Goal: Task Accomplishment & Management: Contribute content

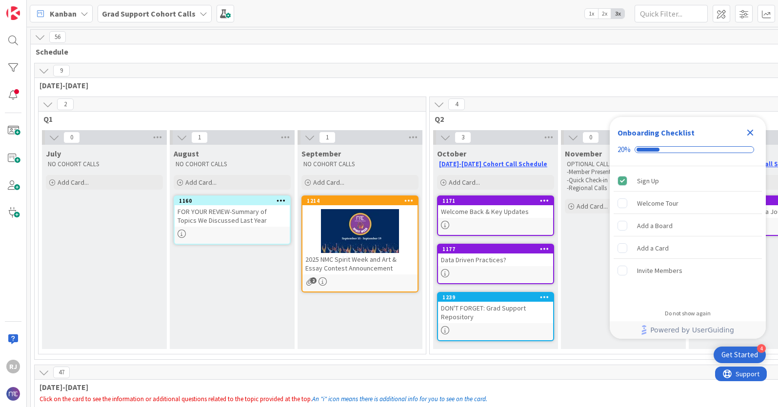
click at [154, 13] on b "Grad Support Cohort Calls" at bounding box center [149, 14] width 94 height 10
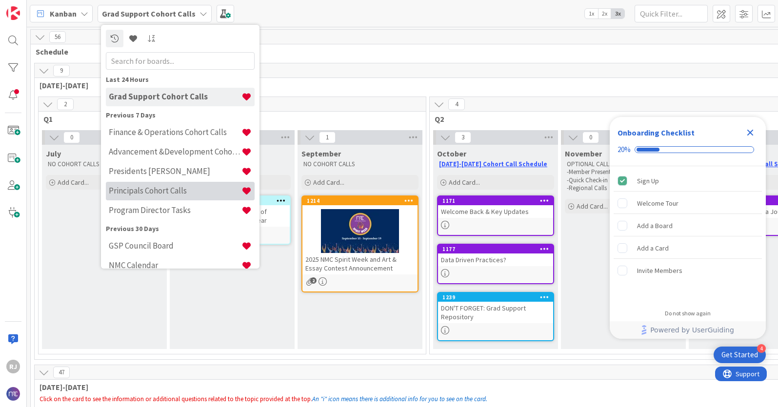
click at [158, 189] on h4 "Principals Cohort Calls" at bounding box center [175, 191] width 133 height 10
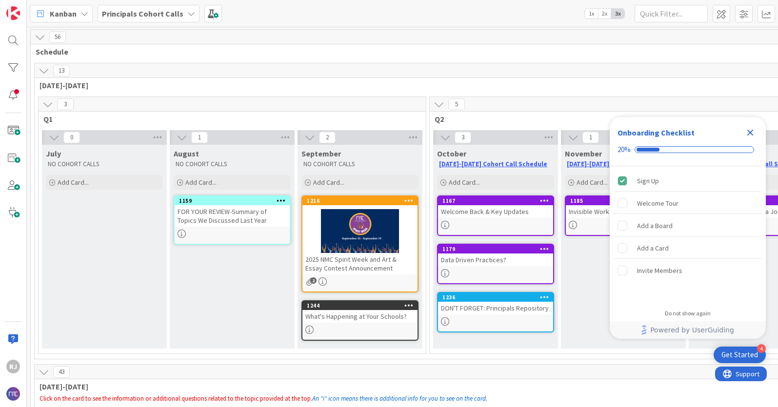
click at [162, 12] on b "Principals Cohort Calls" at bounding box center [142, 14] width 81 height 10
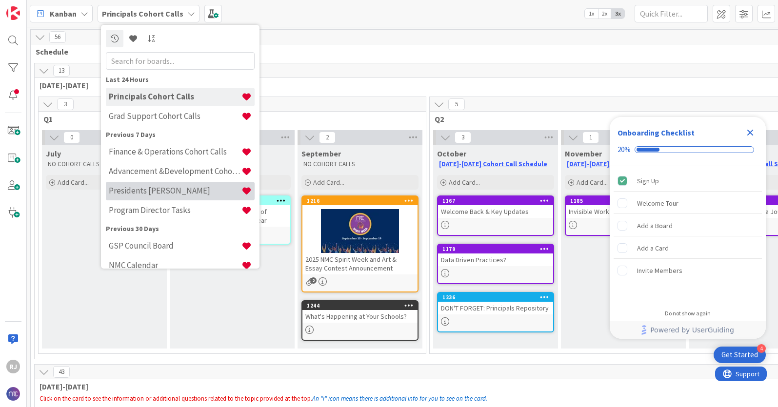
click at [158, 192] on h4 "Presidents Cohort Calls" at bounding box center [175, 191] width 133 height 10
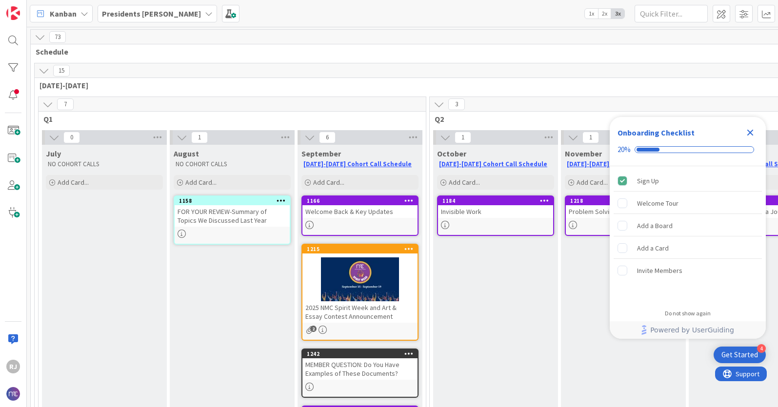
click at [751, 131] on icon "Close Checklist" at bounding box center [750, 133] width 6 height 6
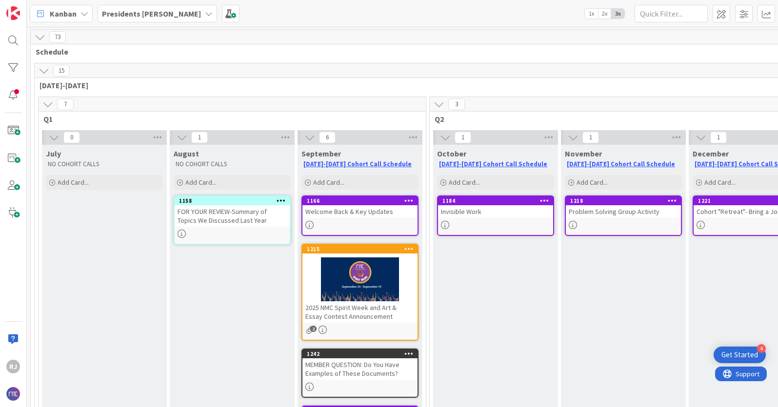
click at [167, 11] on b "Presidents Cohort Calls" at bounding box center [151, 14] width 99 height 10
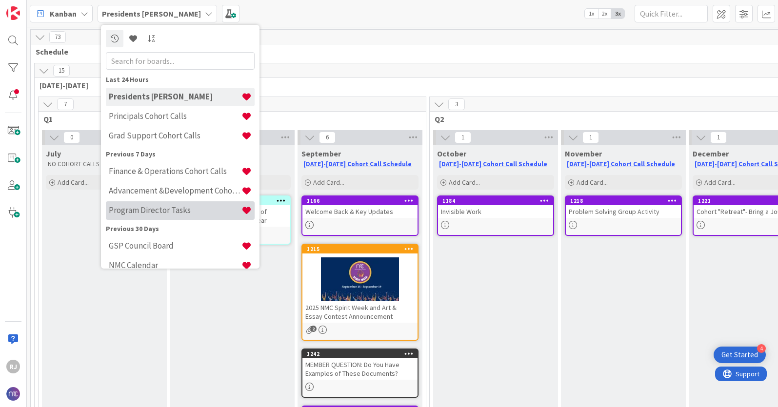
click at [151, 211] on h4 "Program Director Tasks" at bounding box center [175, 210] width 133 height 10
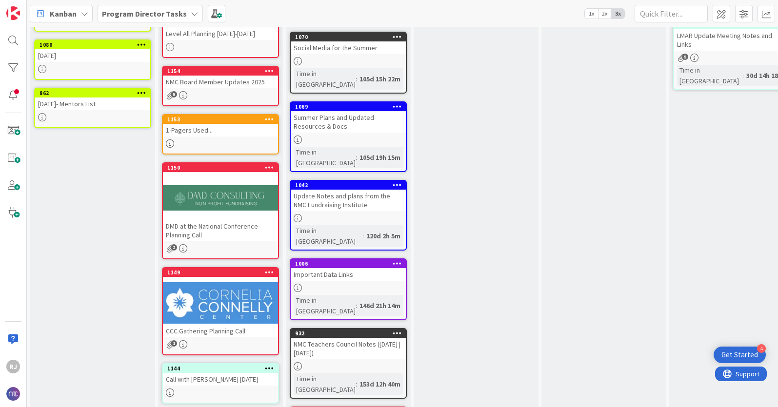
scroll to position [309, 0]
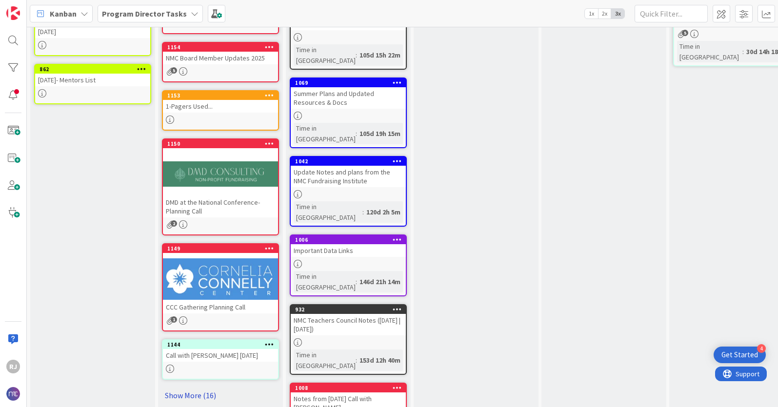
click at [200, 388] on link "Show More (16)" at bounding box center [220, 396] width 117 height 16
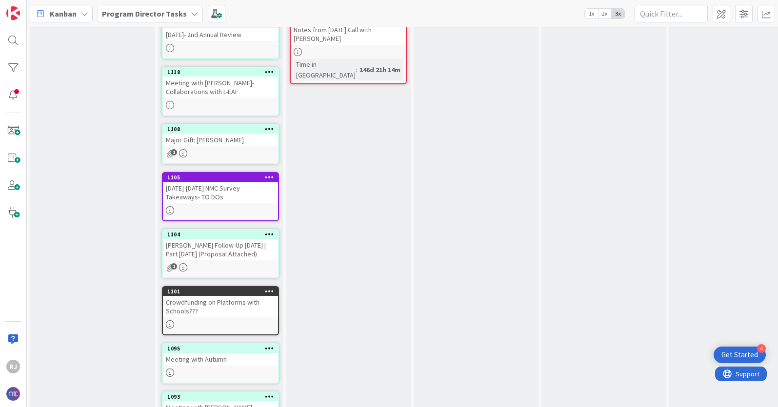
scroll to position [679, 0]
click at [218, 87] on div "Meeting with [PERSON_NAME]- Collaborations with L-EAF" at bounding box center [220, 86] width 115 height 21
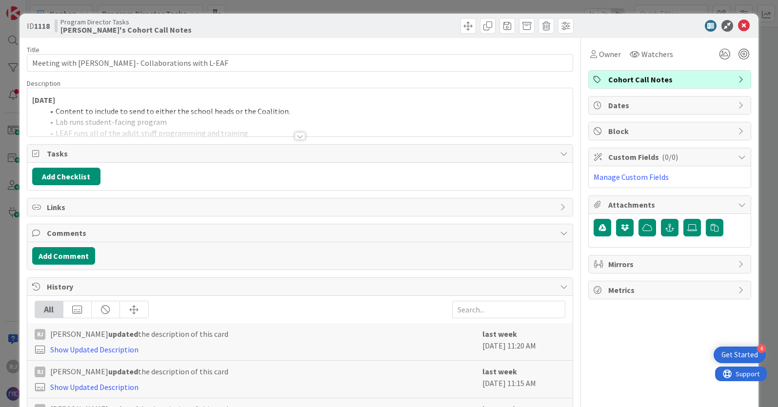
click at [297, 135] on div at bounding box center [300, 136] width 11 height 8
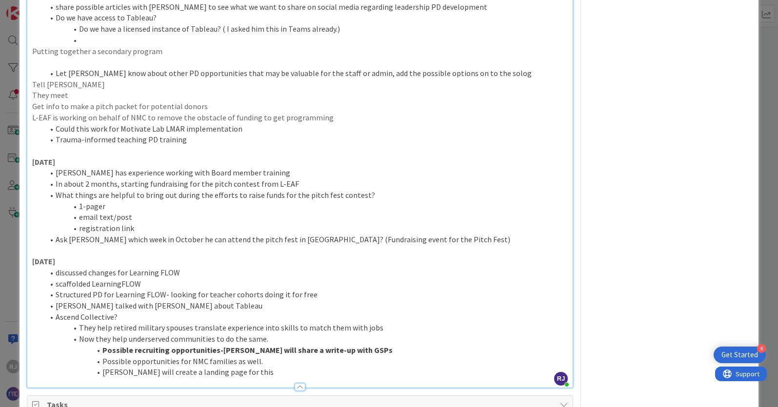
scroll to position [951, 0]
click at [244, 368] on li "Jeff will create a landing page for this" at bounding box center [306, 373] width 524 height 11
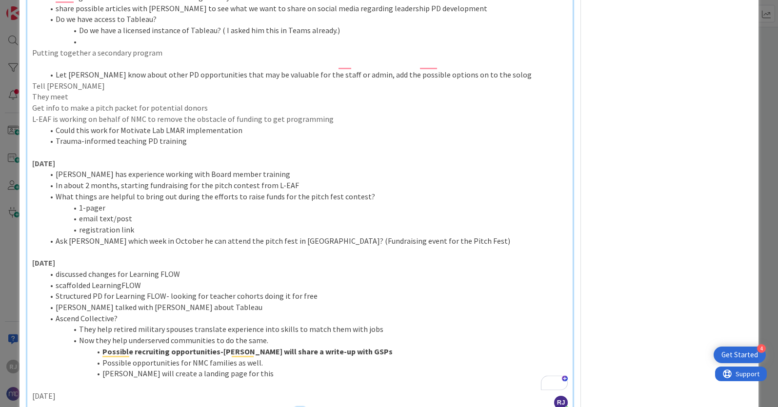
drag, startPoint x: 66, startPoint y: 385, endPoint x: 29, endPoint y: 382, distance: 37.7
click at [29, 382] on div "ID 1118 Program Director Tasks Ros's Cohort Call Notes Title 44 / 128 Meeting w…" at bounding box center [389, 203] width 778 height 407
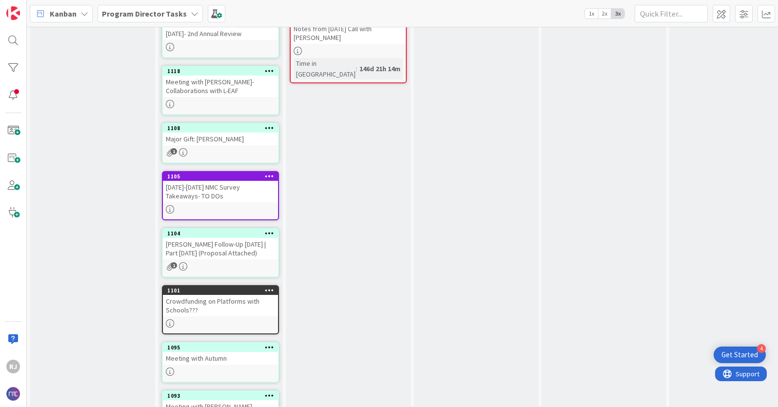
click at [232, 79] on div "Meeting with [PERSON_NAME]- Collaborations with L-EAF" at bounding box center [220, 86] width 115 height 21
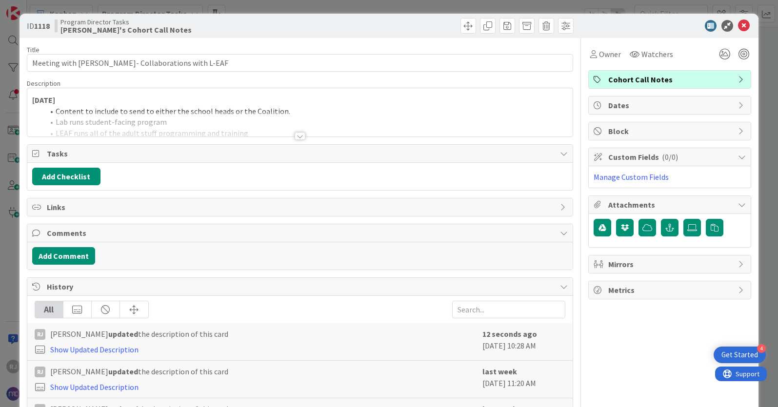
click at [300, 137] on div at bounding box center [300, 136] width 11 height 8
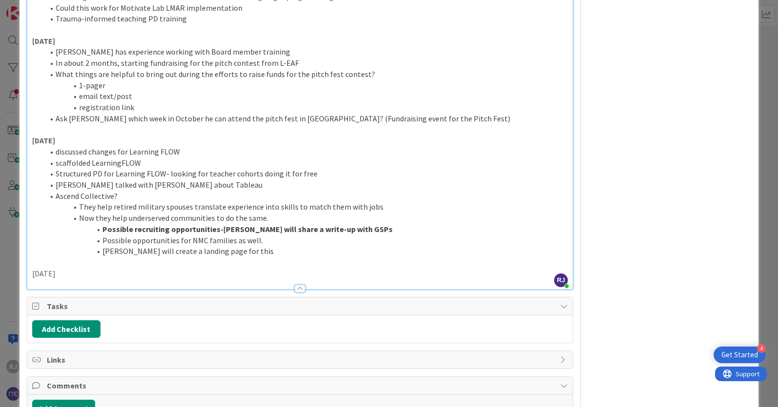
scroll to position [1052, 0]
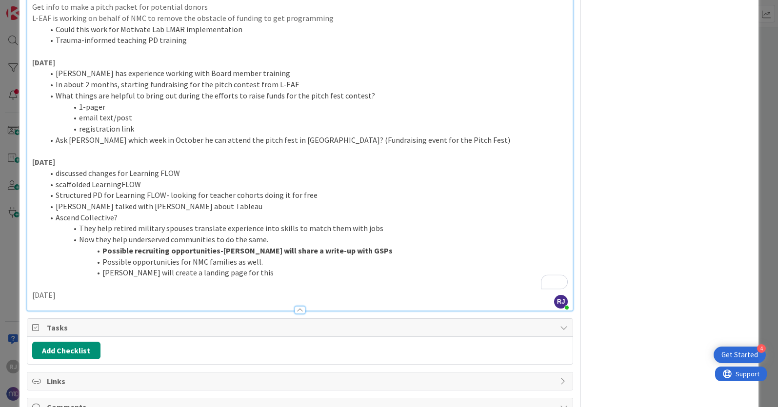
drag, startPoint x: 72, startPoint y: 282, endPoint x: 33, endPoint y: 283, distance: 39.0
click at [33, 290] on p "August 28" at bounding box center [299, 295] width 535 height 11
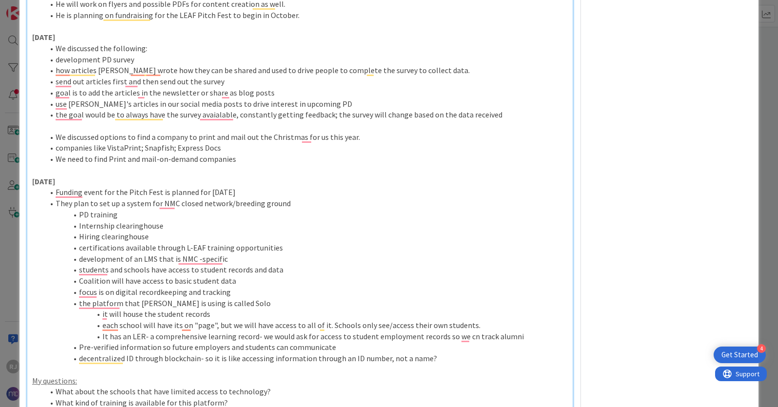
scroll to position [0, 0]
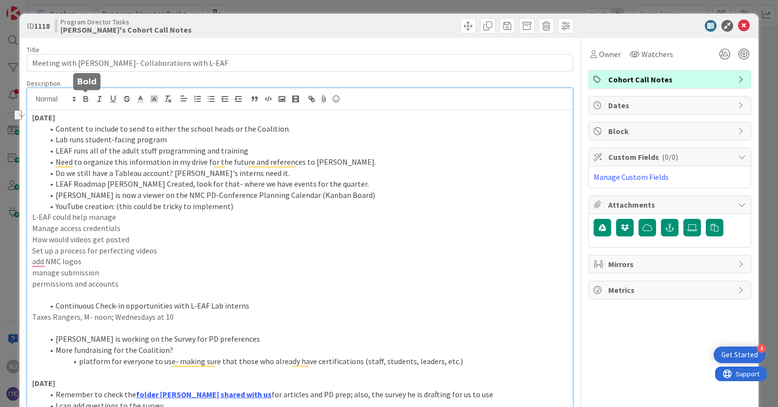
click at [86, 100] on icon "button" at bounding box center [85, 99] width 9 height 9
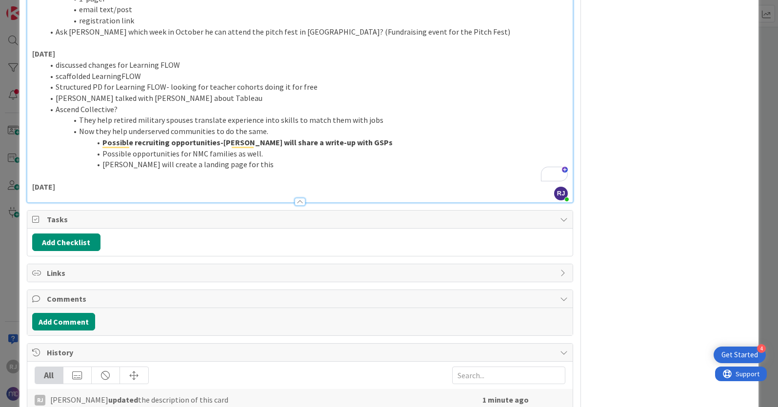
scroll to position [1151, 0]
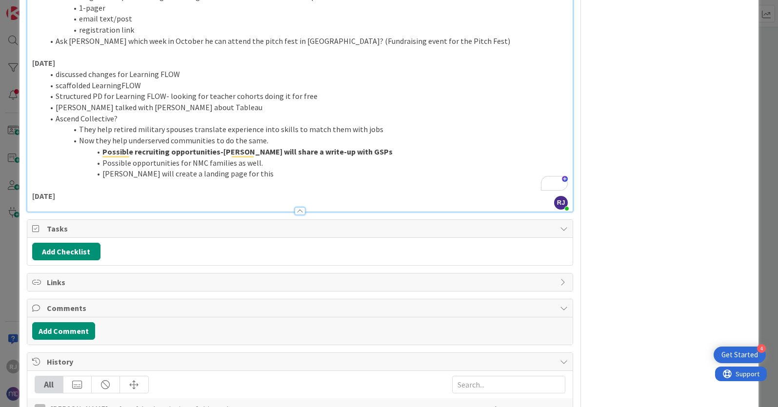
click at [76, 191] on p "August 28" at bounding box center [299, 196] width 535 height 11
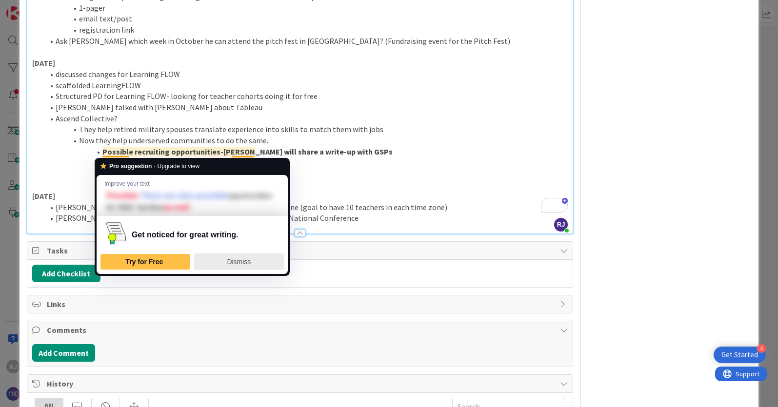
click at [244, 260] on span "Dismiss" at bounding box center [239, 262] width 24 height 8
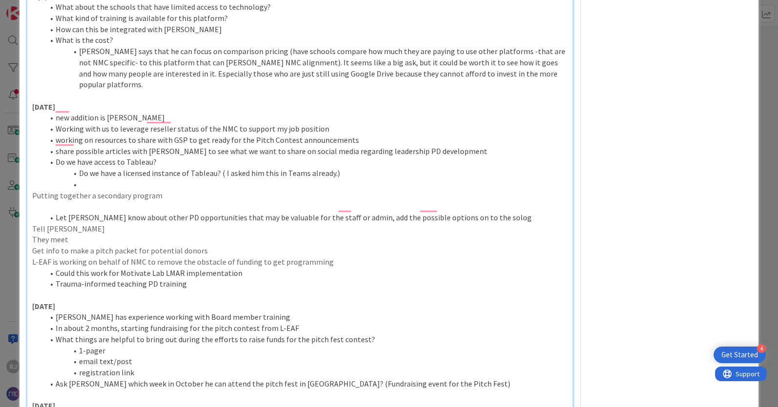
scroll to position [808, 0]
click at [62, 113] on li "new addition is Ben" at bounding box center [306, 118] width 524 height 11
click at [60, 113] on li "new addition is Ben" at bounding box center [306, 118] width 524 height 11
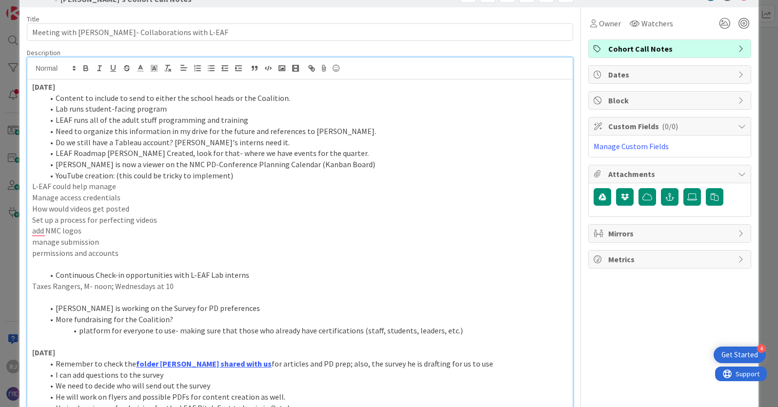
scroll to position [0, 0]
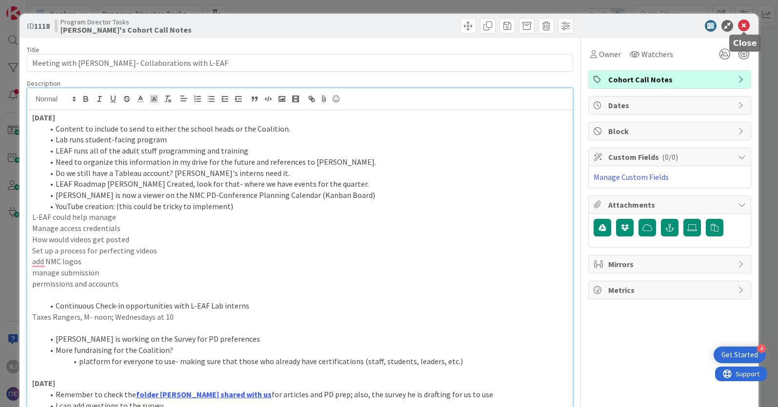
click at [743, 29] on icon at bounding box center [744, 26] width 12 height 12
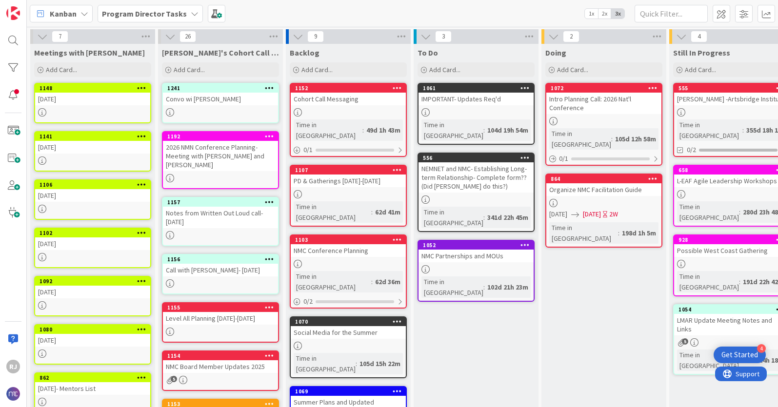
click at [595, 117] on div at bounding box center [603, 121] width 115 height 8
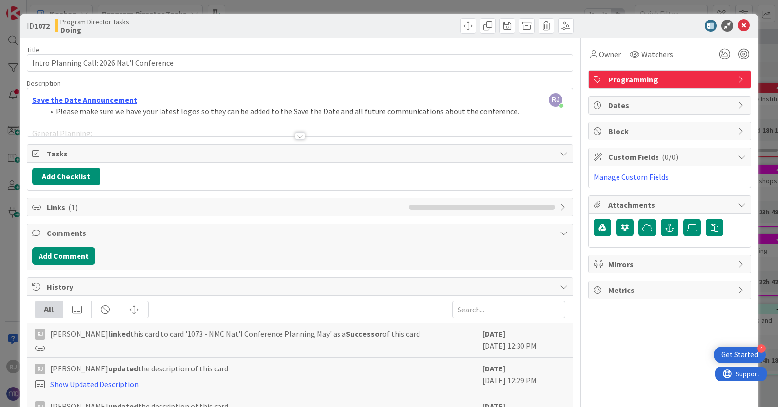
click at [301, 136] on div at bounding box center [300, 136] width 11 height 8
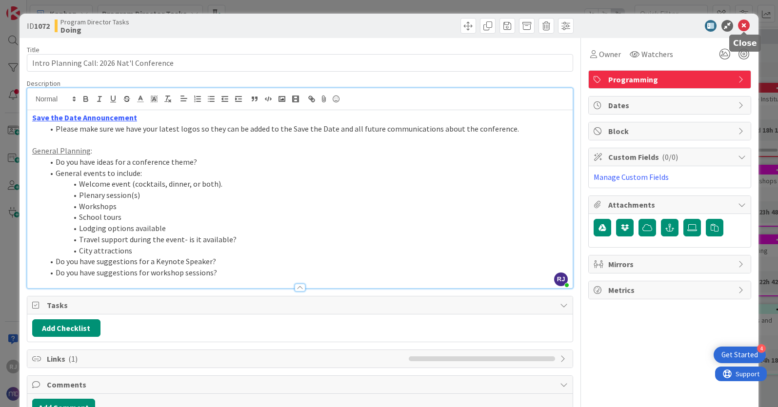
click at [741, 23] on icon at bounding box center [744, 26] width 12 height 12
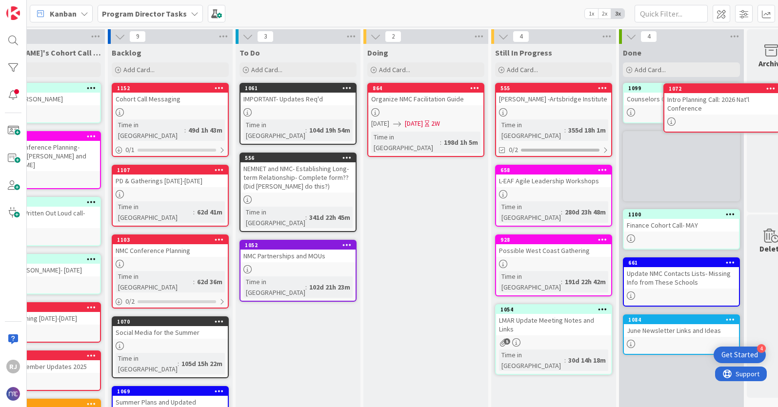
scroll to position [0, 199]
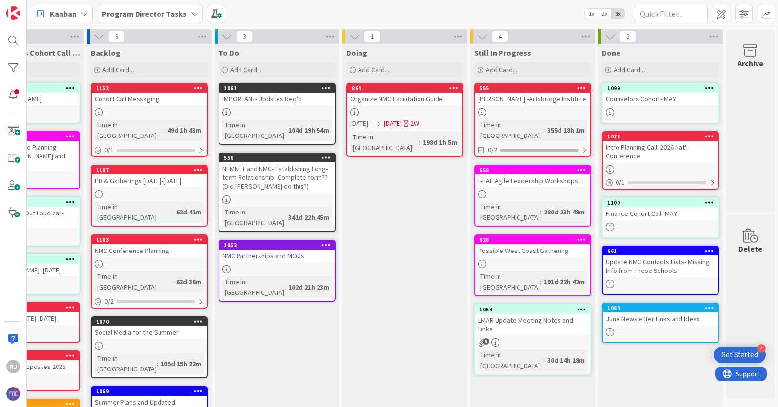
click at [288, 250] on div "NMC Partnerships and MOUs" at bounding box center [276, 256] width 115 height 13
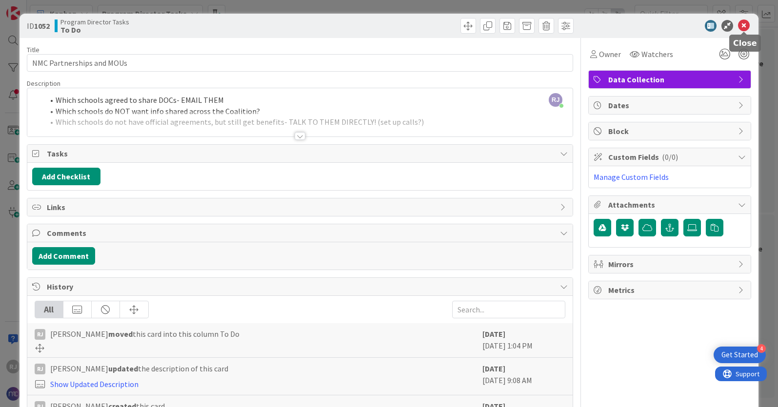
click at [747, 24] on icon at bounding box center [744, 26] width 12 height 12
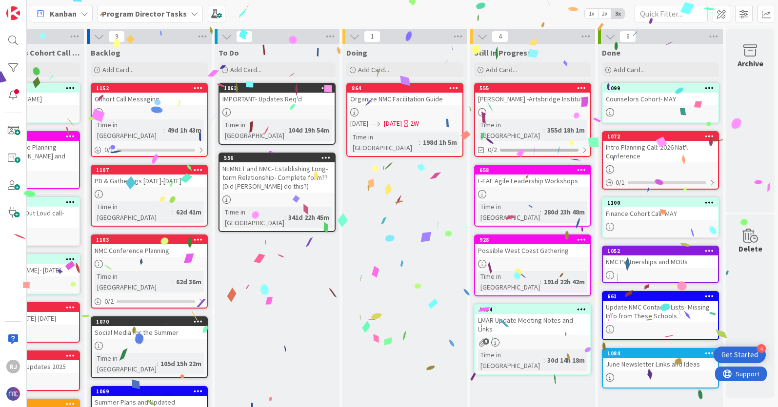
click at [631, 267] on div "NMC Partnerships and MOUs" at bounding box center [660, 262] width 115 height 13
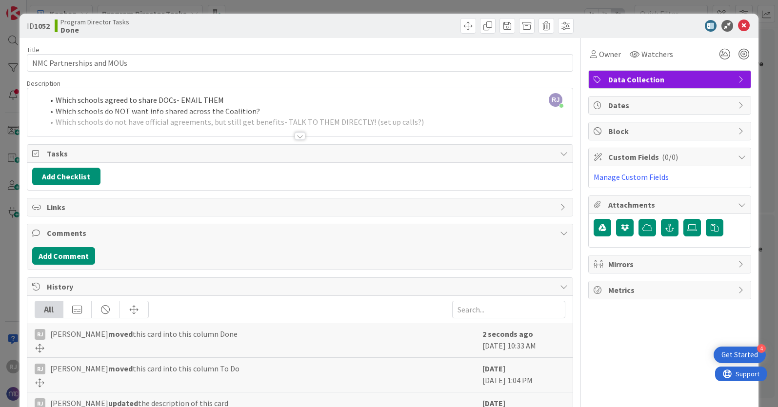
click at [301, 135] on div at bounding box center [300, 136] width 11 height 8
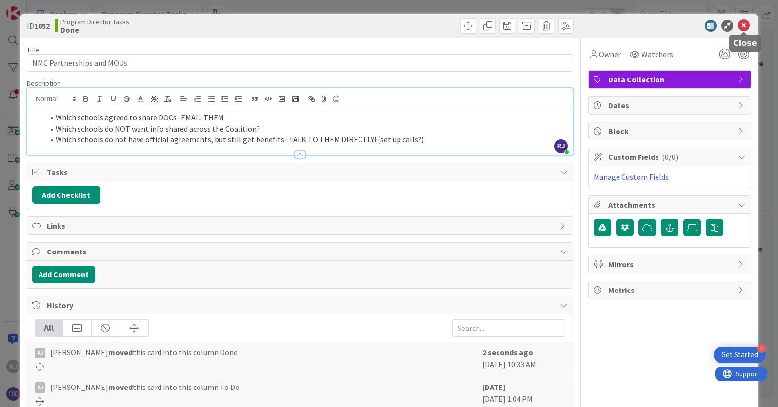
click at [745, 27] on icon at bounding box center [744, 26] width 12 height 12
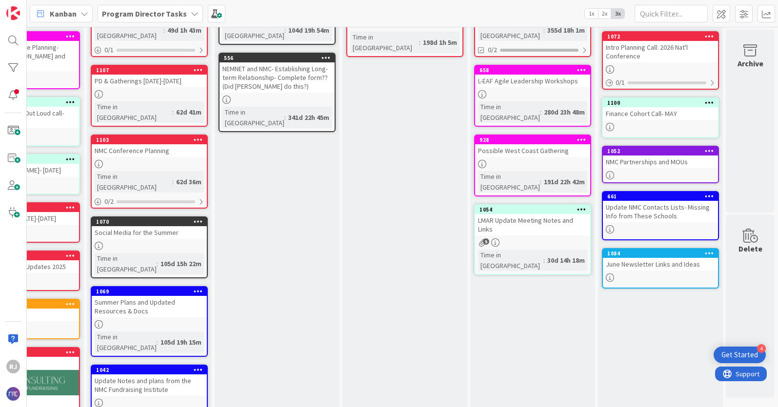
scroll to position [102, 199]
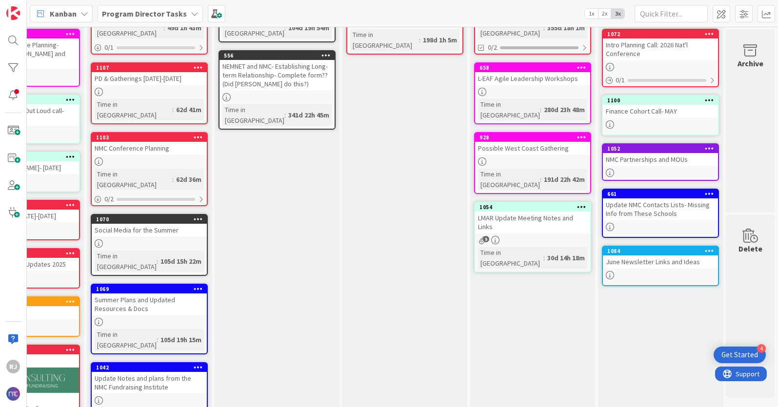
click at [161, 214] on link "1070 Social Media for the Summer Time in Column : 105d 15h 22m" at bounding box center [149, 245] width 117 height 62
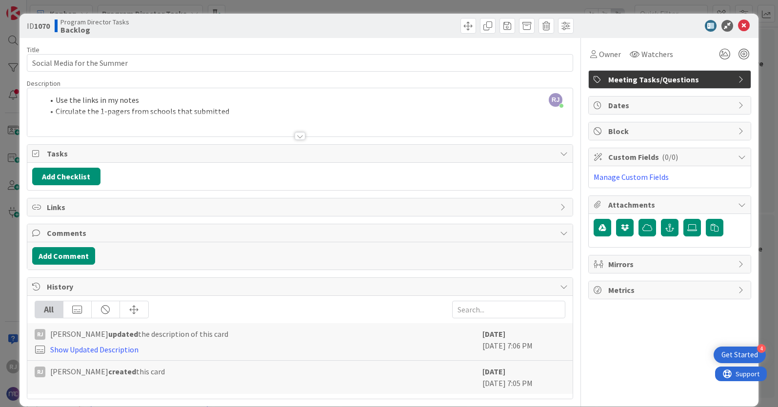
click at [300, 138] on div at bounding box center [300, 136] width 11 height 8
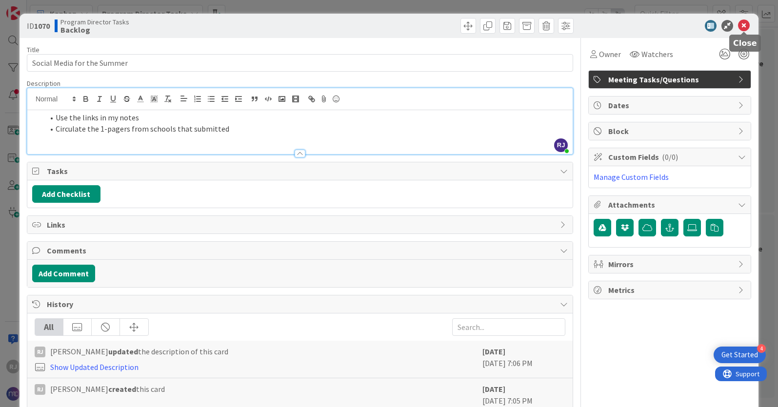
click at [745, 22] on icon at bounding box center [744, 26] width 12 height 12
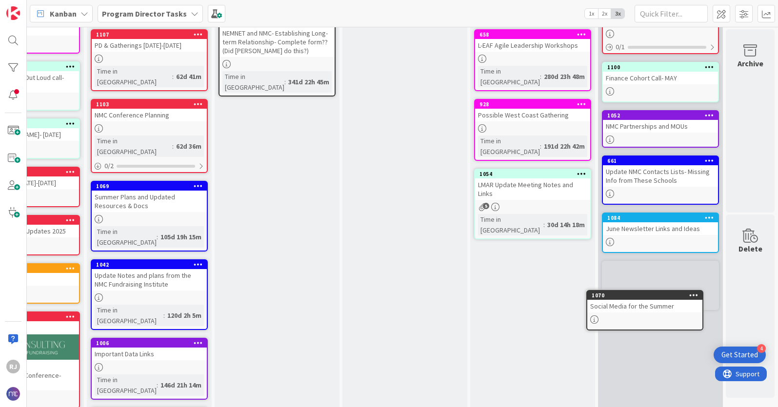
scroll to position [156, 199]
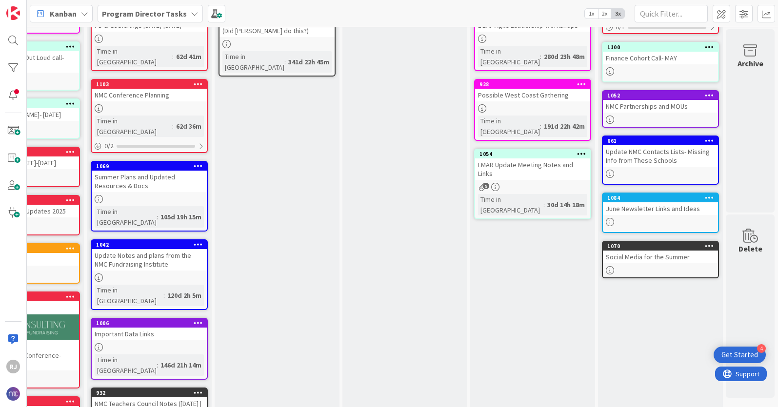
click at [177, 171] on div "Summer Plans and Updated Resources & Docs" at bounding box center [149, 181] width 115 height 21
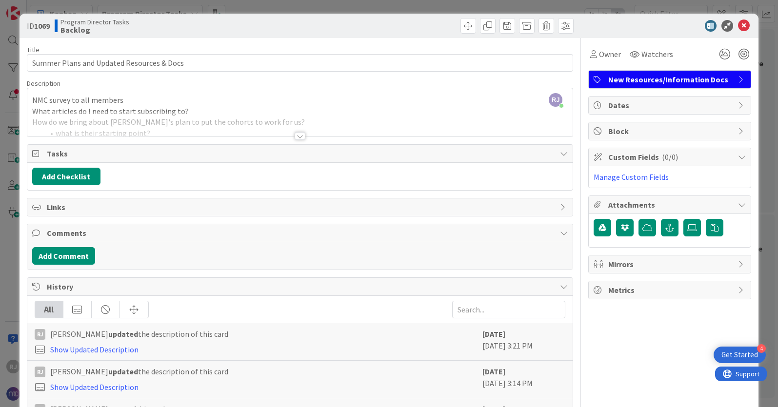
click at [300, 135] on div at bounding box center [300, 136] width 11 height 8
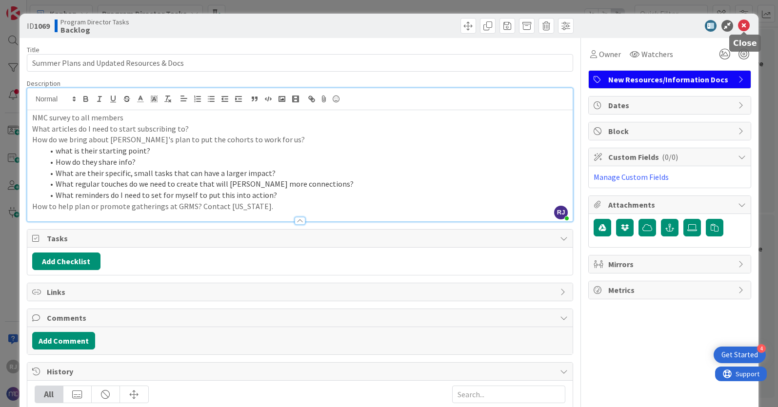
click at [744, 25] on icon at bounding box center [744, 26] width 12 height 12
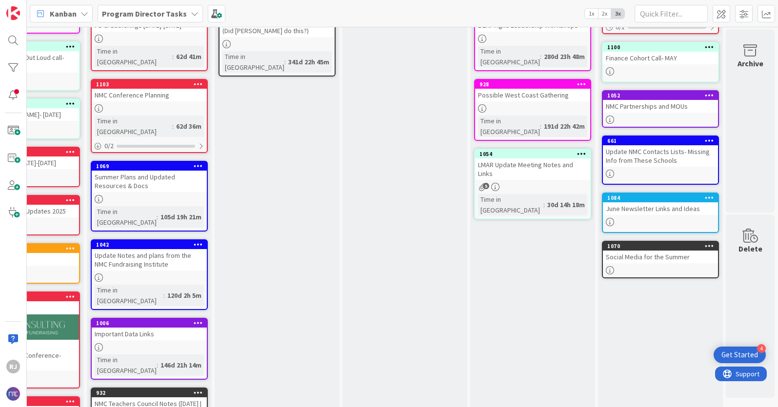
click at [162, 161] on link "1069 Summer Plans and Updated Resources & Docs Time in [GEOGRAPHIC_DATA] : 105d…" at bounding box center [149, 196] width 117 height 71
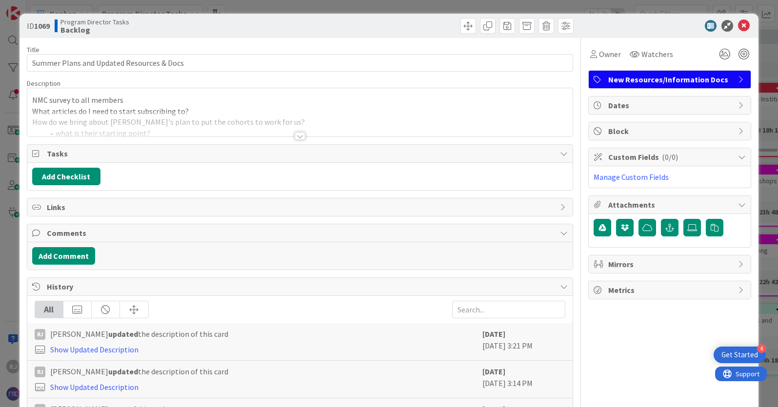
scroll to position [156, 199]
click at [301, 136] on div at bounding box center [300, 136] width 11 height 8
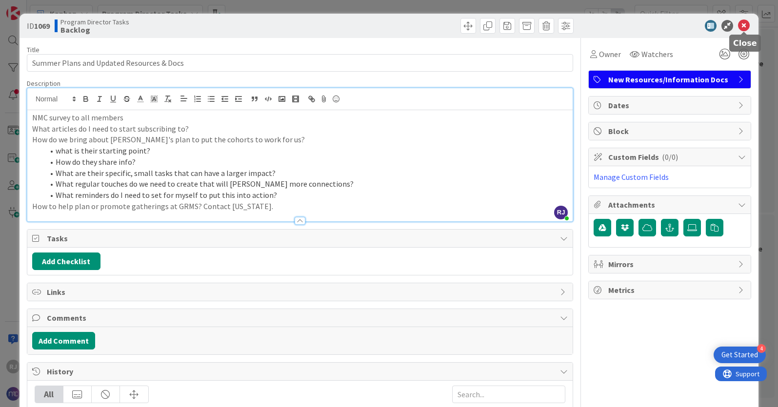
click at [742, 26] on icon at bounding box center [744, 26] width 12 height 12
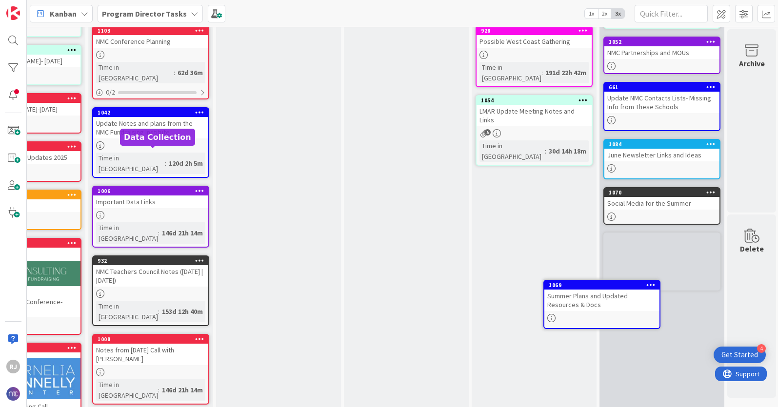
scroll to position [217, 199]
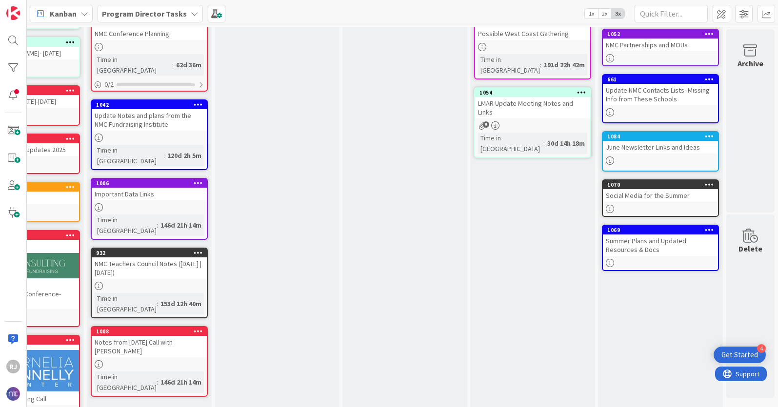
click at [164, 109] on div "Update Notes and plans from the NMC Fundraising Institute" at bounding box center [149, 119] width 115 height 21
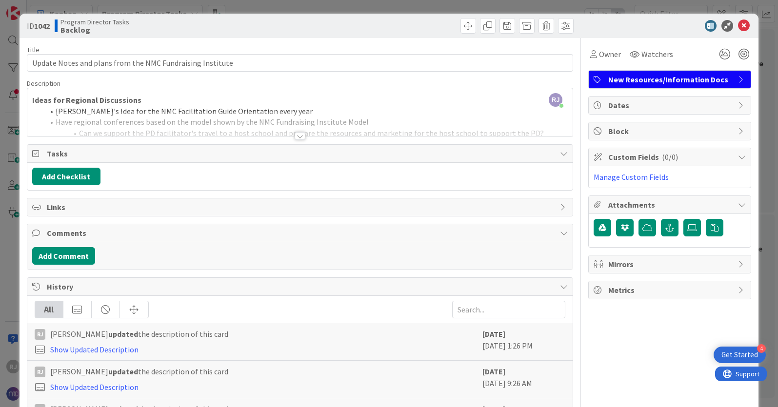
click at [300, 137] on div at bounding box center [300, 136] width 11 height 8
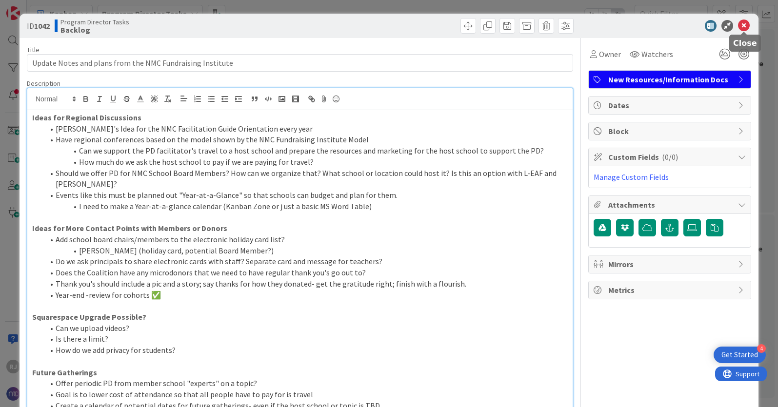
click at [744, 25] on icon at bounding box center [744, 26] width 12 height 12
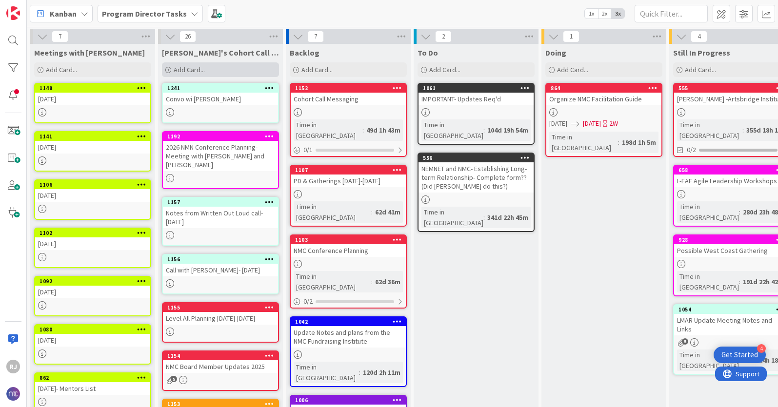
click at [196, 72] on span "Add Card..." at bounding box center [189, 69] width 31 height 9
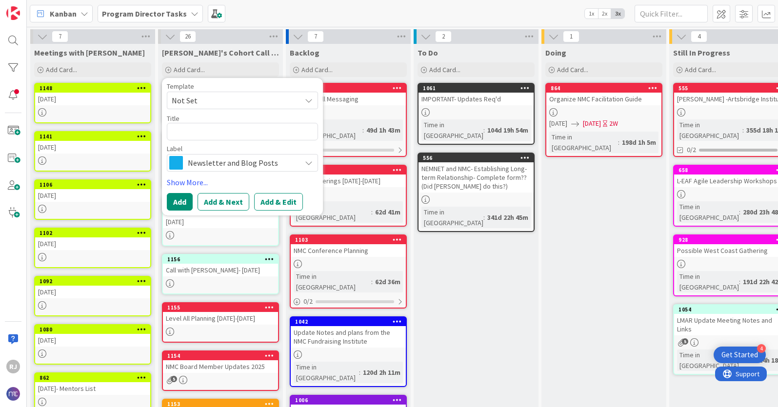
click at [219, 160] on span "Newsletter and Blog Posts" at bounding box center [242, 163] width 108 height 14
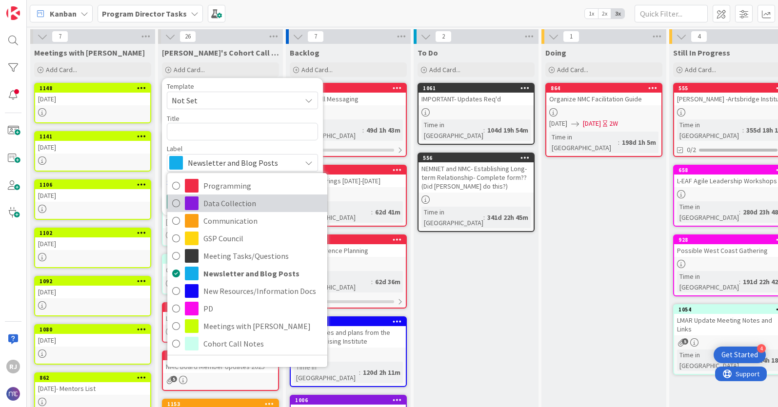
click at [230, 201] on span "Data Collection" at bounding box center [262, 203] width 119 height 15
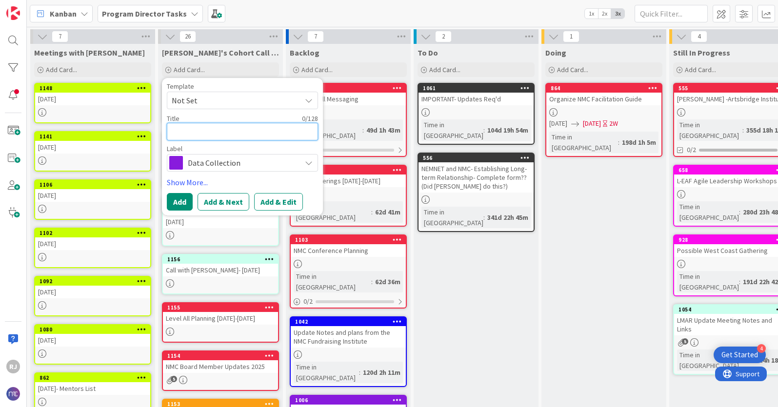
click at [213, 131] on textarea at bounding box center [242, 132] width 151 height 18
type textarea "x"
type textarea "C"
type textarea "x"
type textarea "Ca"
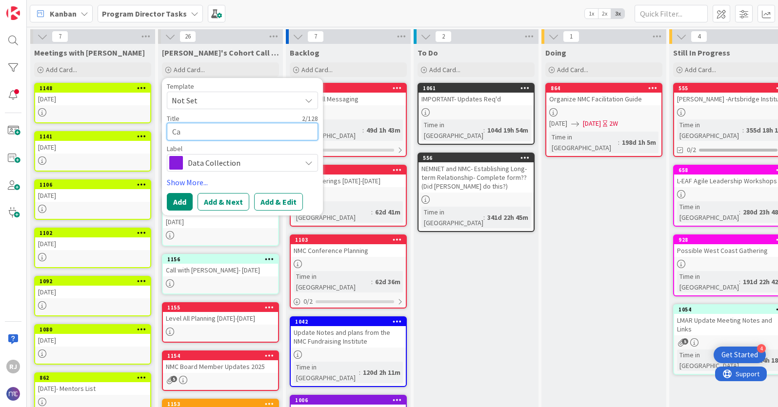
type textarea "x"
type textarea "Cal"
type textarea "x"
type textarea "Call"
type textarea "x"
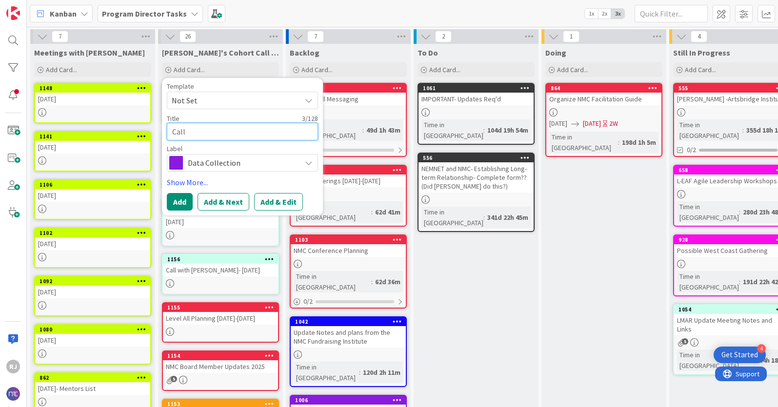
type textarea "Call"
type textarea "x"
type textarea "Call w"
type textarea "x"
type textarea "Call wi"
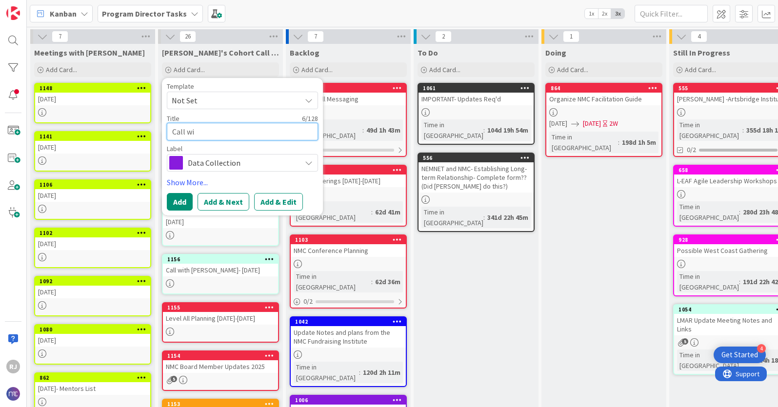
type textarea "x"
type textarea "Call wit"
type textarea "x"
type textarea "Call with"
type textarea "x"
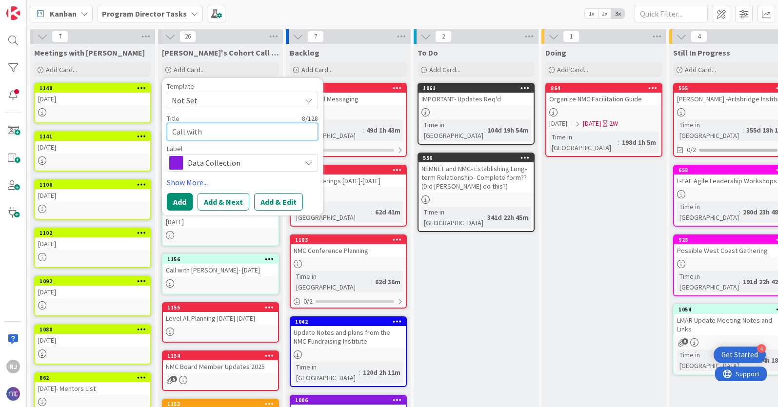
type textarea "Call with"
type textarea "x"
type textarea "Call with V"
type textarea "x"
type textarea "Call with Vi"
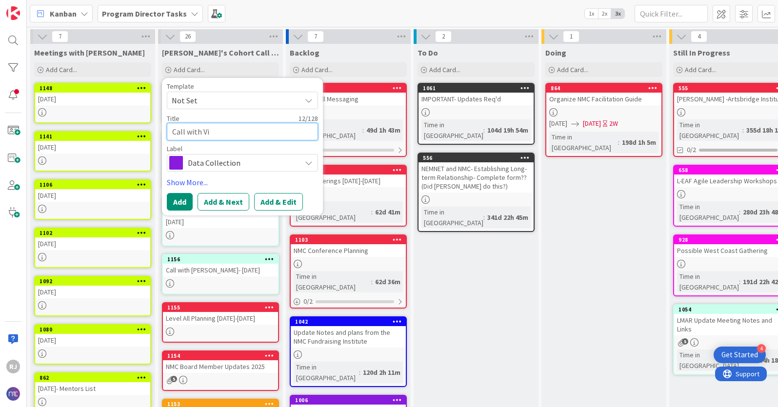
type textarea "x"
type textarea "Call with Viv"
type textarea "x"
type textarea "Call with Vivi"
type textarea "x"
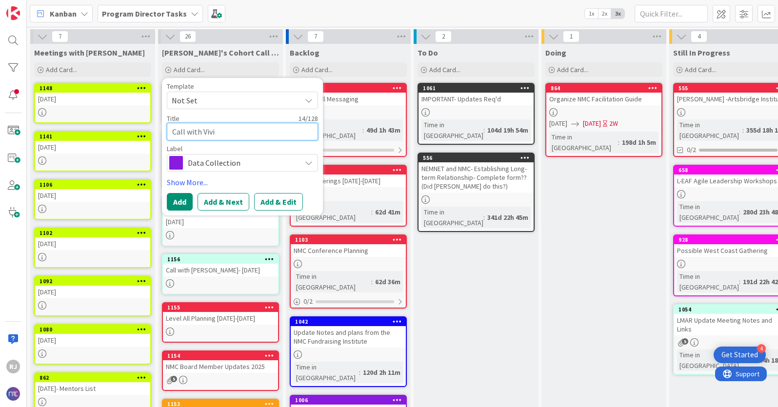
type textarea "Call with Vivia"
type textarea "x"
type textarea "Call with [PERSON_NAME]"
type textarea "x"
type textarea "Call with [PERSON_NAME]"
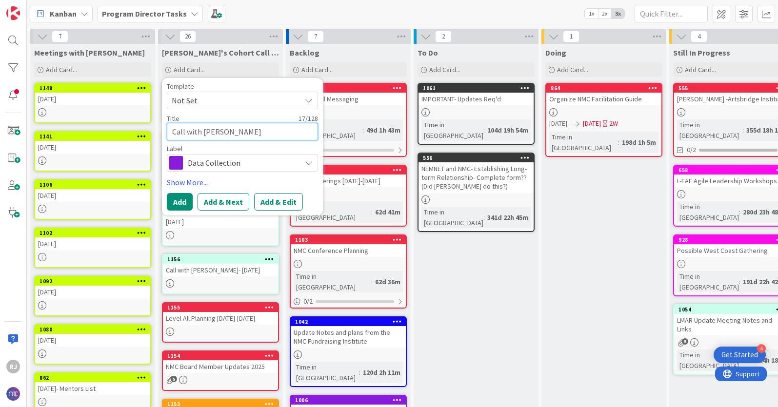
type textarea "x"
type textarea "Call with [PERSON_NAME]"
type textarea "x"
type textarea "Call with [PERSON_NAME]"
type textarea "x"
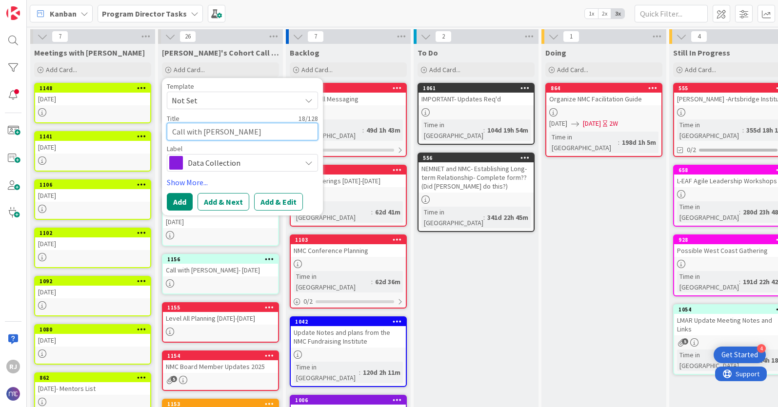
type textarea "Call with [PERSON_NAME]"
type textarea "x"
type textarea "Call with [PERSON_NAME]"
type textarea "x"
type textarea "Call with [PERSON_NAME]"
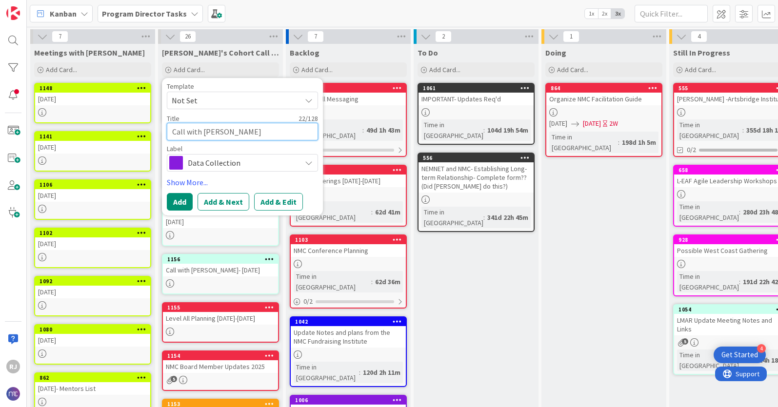
type textarea "x"
type textarea "Call with [PERSON_NAME]"
type textarea "x"
type textarea "Call with [PERSON_NAME]"
type textarea "x"
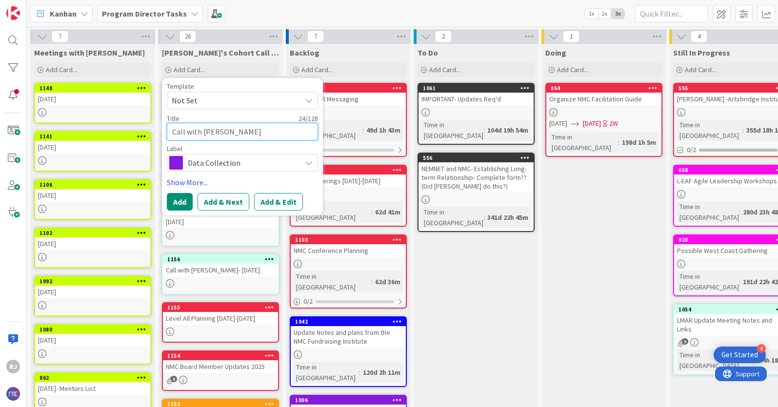
type textarea "Call with [PERSON_NAME]"
type textarea "x"
type textarea "Call with [PERSON_NAME]-"
type textarea "x"
type textarea "Call with [PERSON_NAME]-"
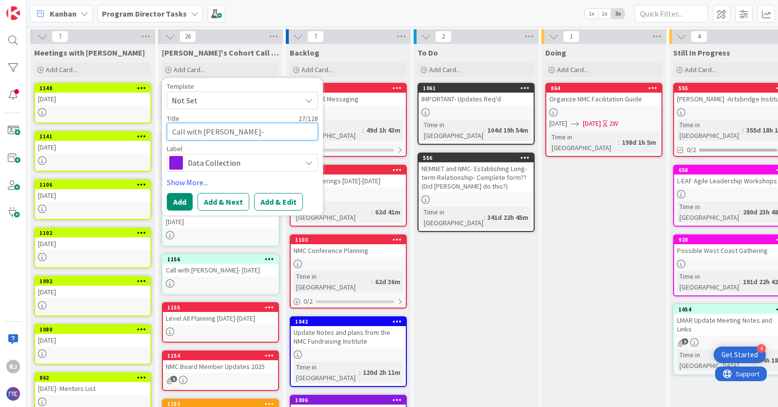
type textarea "x"
type textarea "Call with [PERSON_NAME]- E"
type textarea "x"
type textarea "Call with [PERSON_NAME]"
type textarea "x"
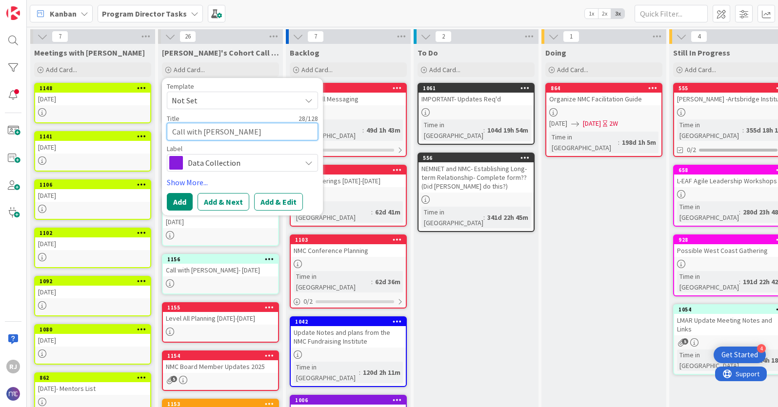
type textarea "Call with [PERSON_NAME]"
type textarea "x"
type textarea "Call with [PERSON_NAME]"
type textarea "x"
type textarea "Call with [PERSON_NAME]"
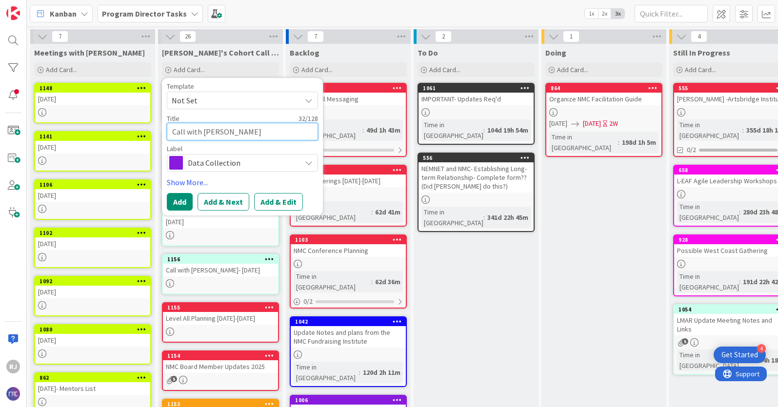
type textarea "x"
type textarea "Call with [PERSON_NAME]"
type textarea "x"
type textarea "Call with [PERSON_NAME]"
type textarea "x"
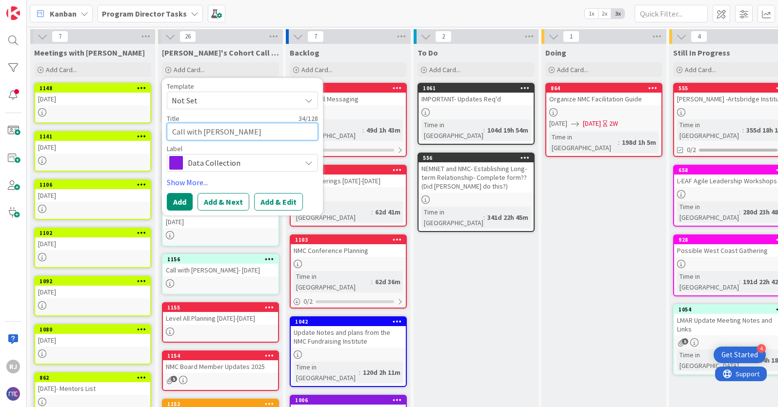
type textarea "Call with [PERSON_NAME]- [PERSON_NAME]"
type textarea "x"
type textarea "Call with [PERSON_NAME]- [PERSON_NAME]"
click at [273, 200] on button "Add & Edit" at bounding box center [278, 202] width 49 height 18
